Goal: Find contact information: Find contact information

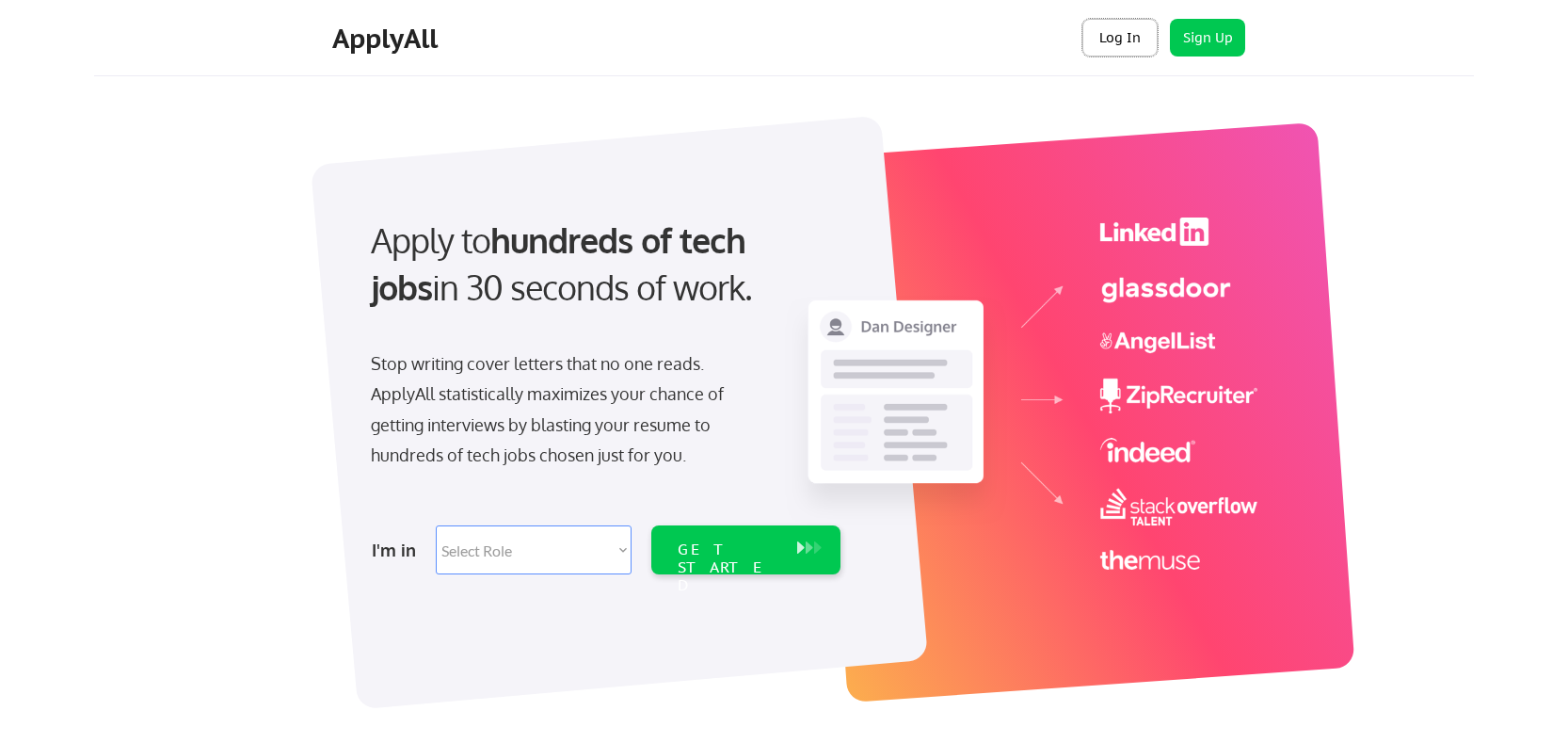
click at [1120, 34] on button "Log In" at bounding box center [1120, 37] width 75 height 37
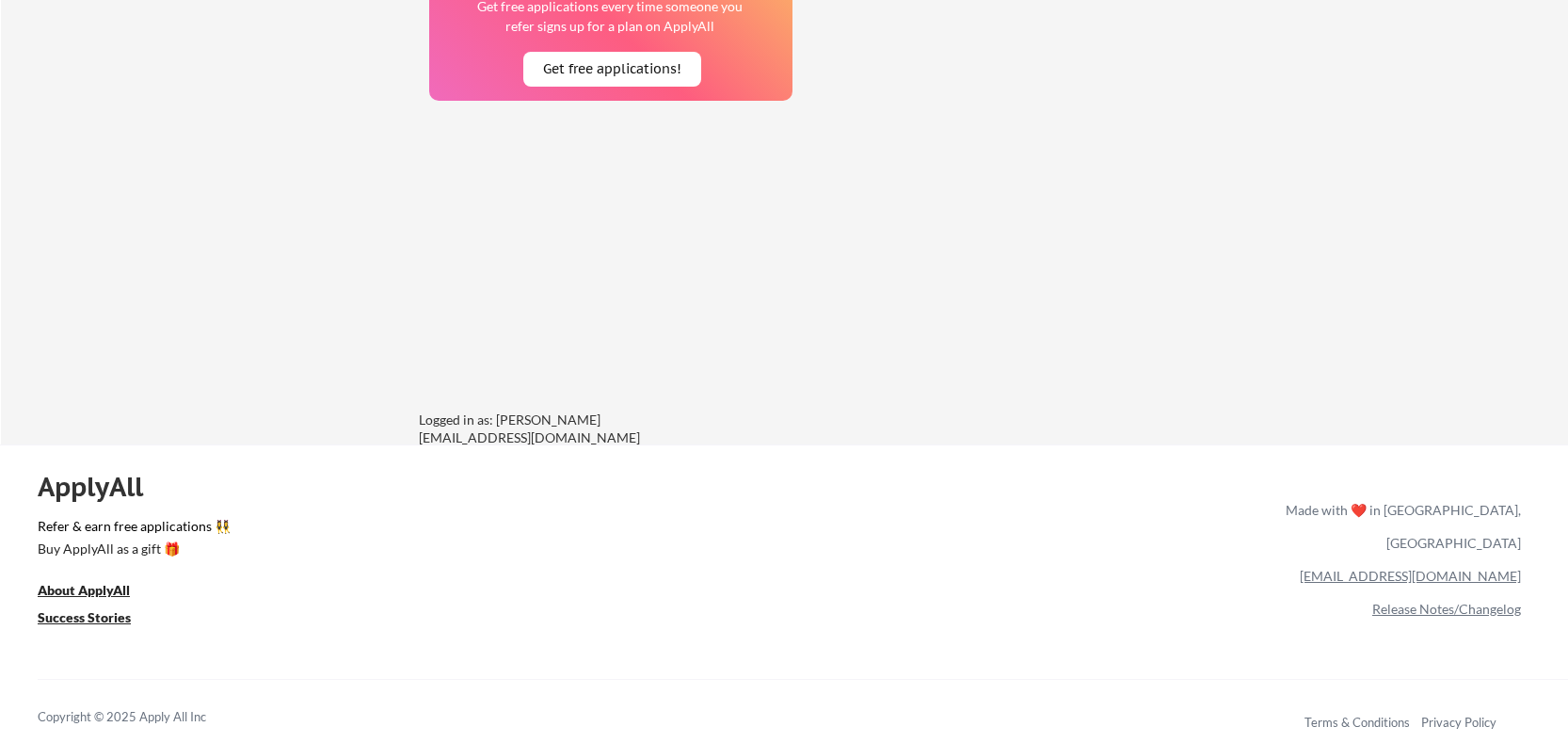
scroll to position [2490, 0]
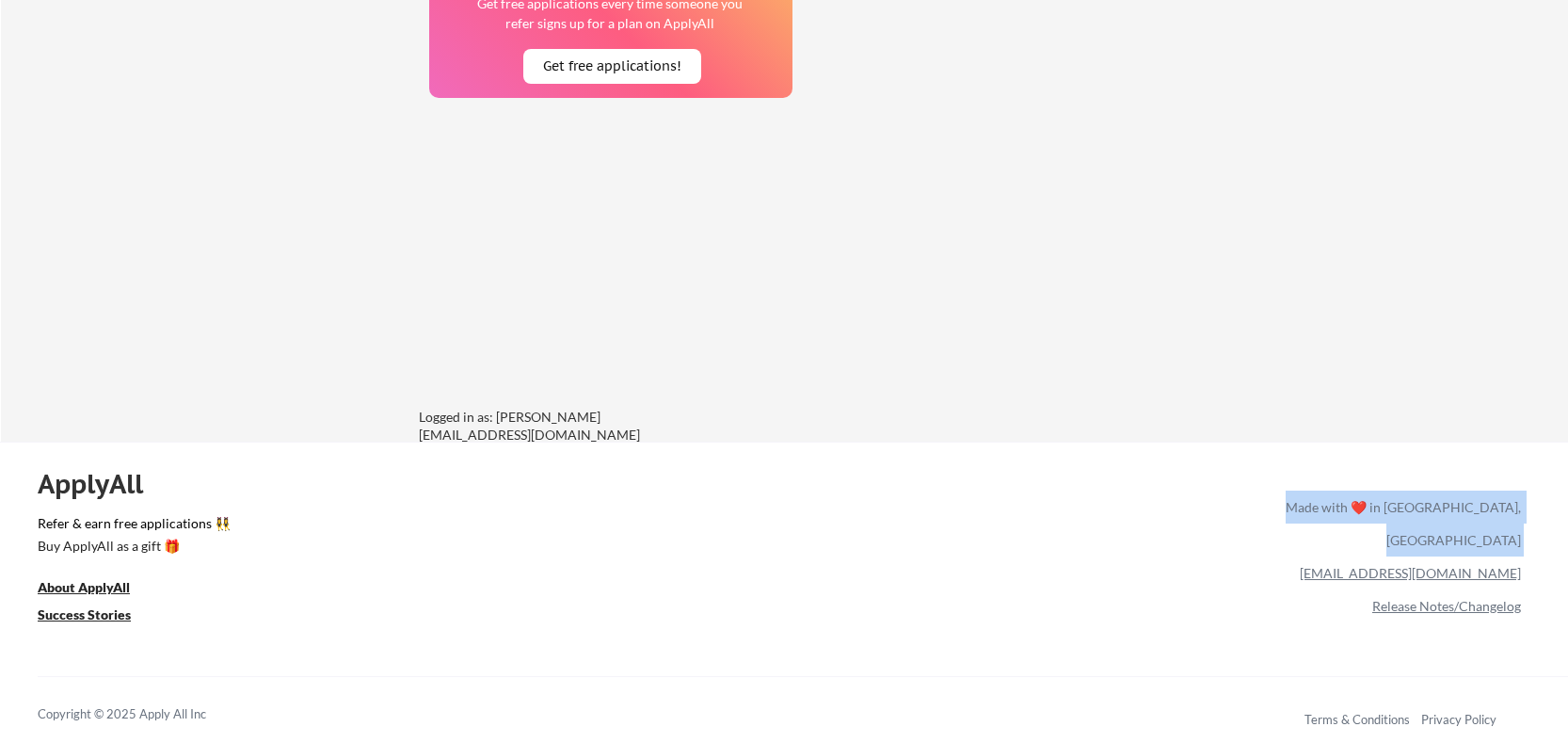
drag, startPoint x: 1557, startPoint y: 538, endPoint x: 1374, endPoint y: 534, distance: 183.0
click at [1374, 534] on div "ApplyAll Refer & earn free applications 👯‍♀️ Buy ApplyAll as a gift 🎁 About App…" at bounding box center [784, 604] width 1568 height 299
